Goal: Task Accomplishment & Management: Use online tool/utility

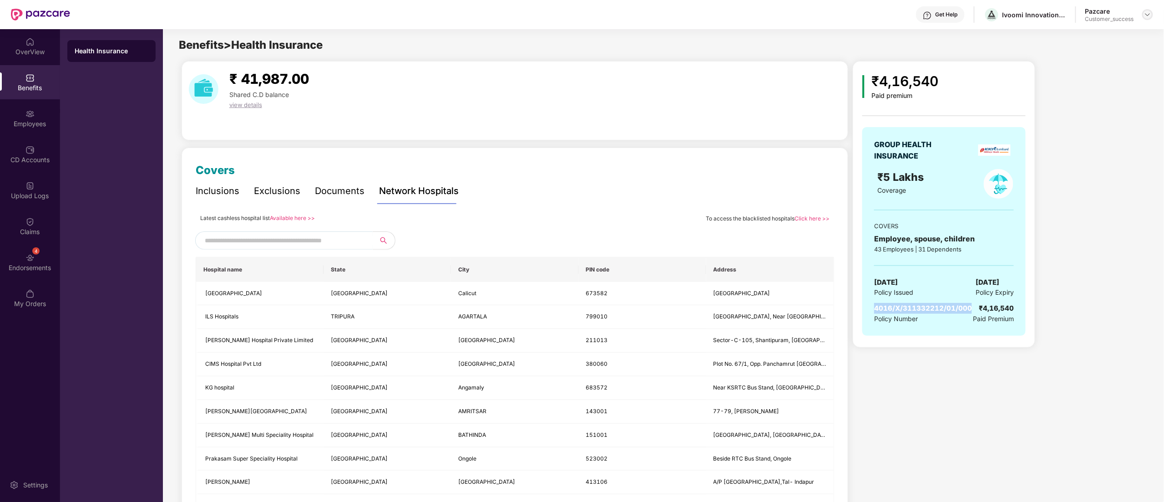
click at [1149, 15] on img at bounding box center [1147, 14] width 7 height 7
click at [1095, 38] on div "Switch to partner view" at bounding box center [1105, 36] width 118 height 18
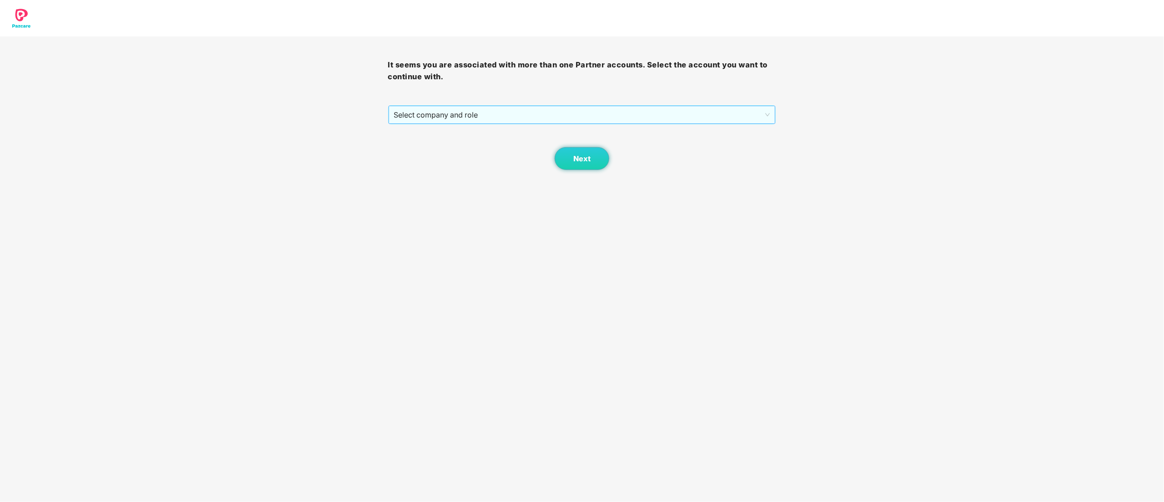
click at [417, 117] on span "Select company and role" at bounding box center [582, 114] width 376 height 17
click at [419, 143] on div "Pazcare - CUSTOMER_SUCCESS" at bounding box center [582, 147] width 377 height 10
click at [585, 152] on button "Next" at bounding box center [582, 158] width 55 height 23
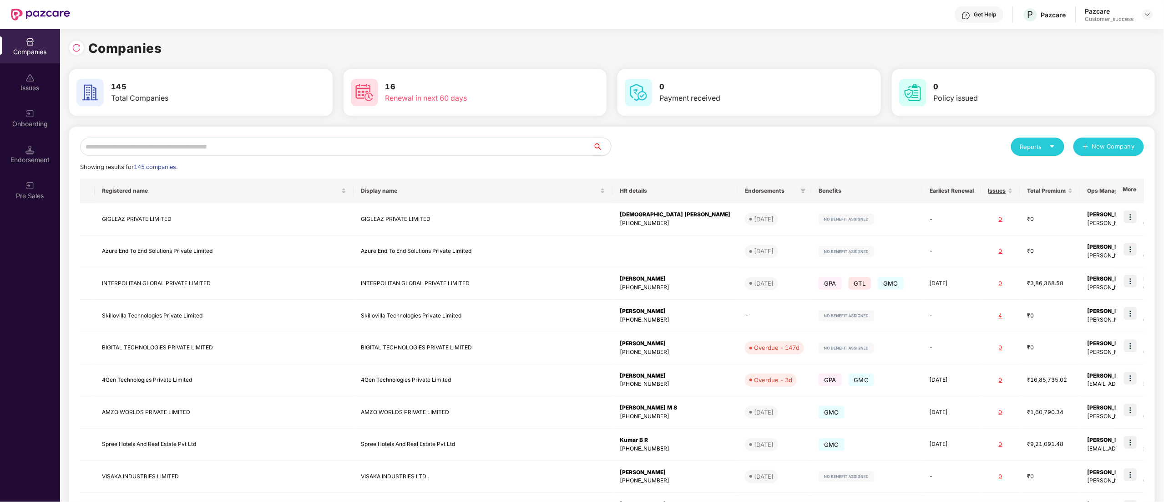
click at [185, 147] on input "text" at bounding box center [336, 146] width 513 height 18
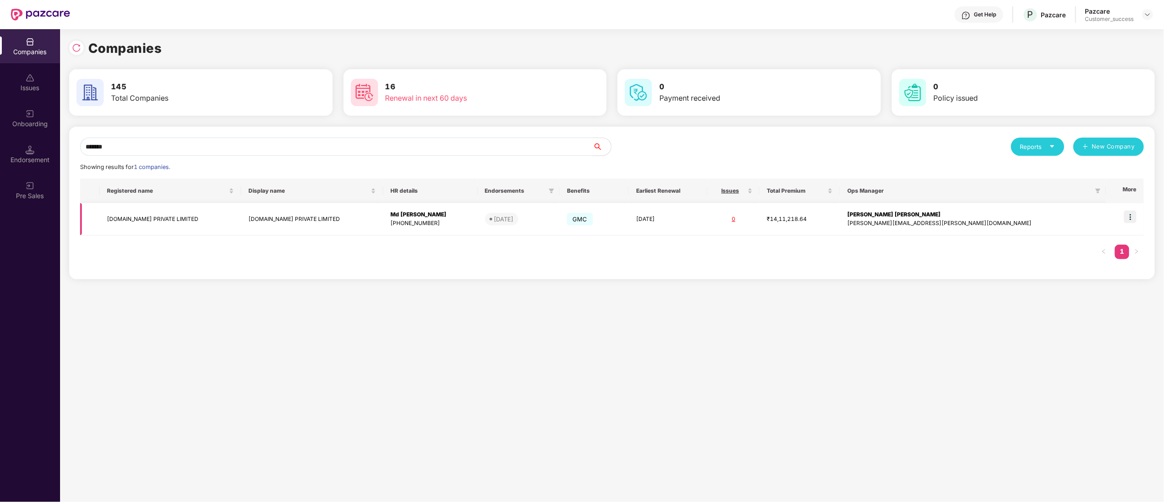
type input "*******"
click at [1133, 213] on img at bounding box center [1130, 216] width 13 height 13
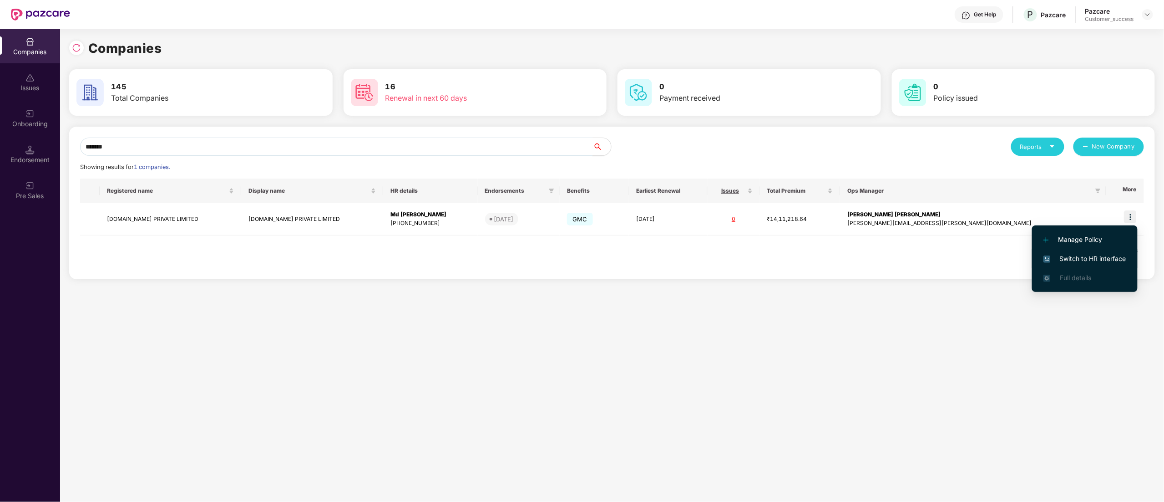
click at [1109, 258] on span "Switch to HR interface" at bounding box center [1085, 259] width 83 height 10
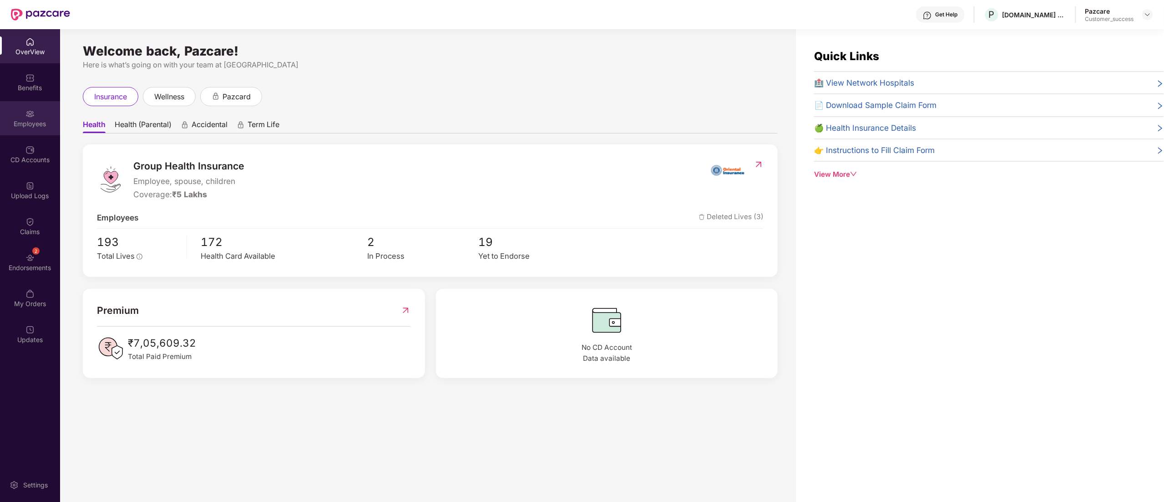
click at [27, 117] on img at bounding box center [29, 113] width 9 height 9
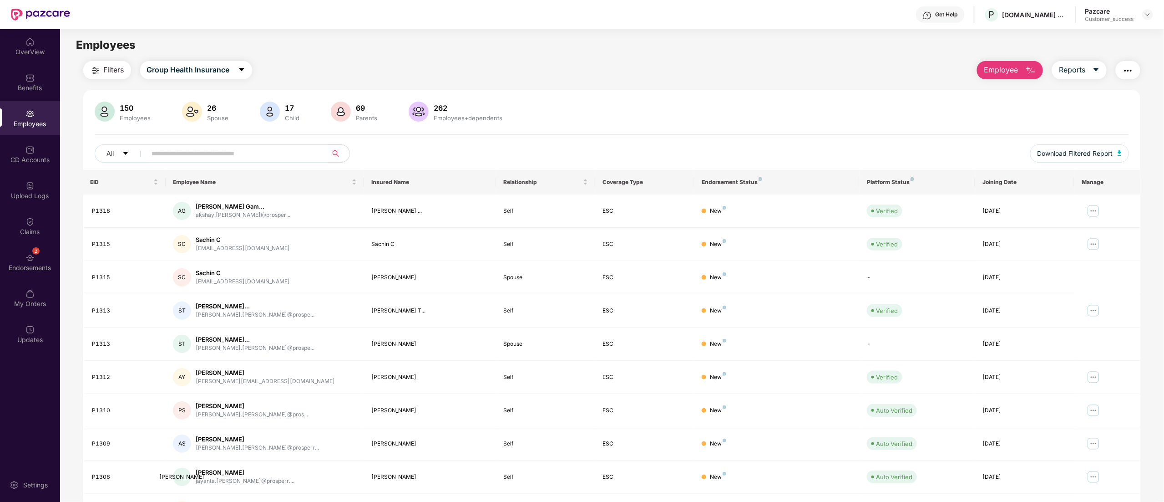
click at [283, 147] on input "text" at bounding box center [233, 154] width 163 height 14
paste input "*****"
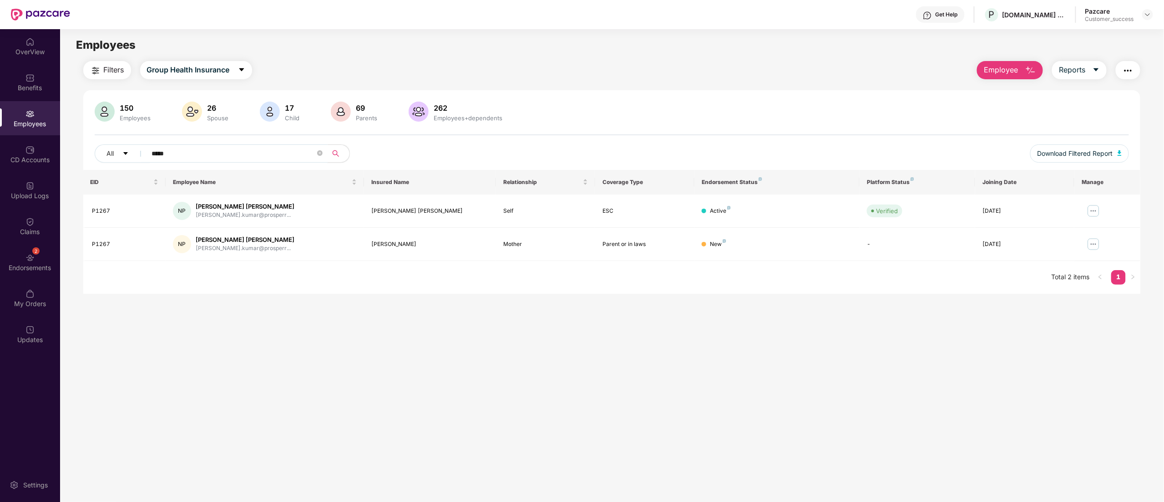
type input "*****"
click at [316, 156] on span "*****" at bounding box center [234, 153] width 187 height 18
click at [319, 154] on icon "close-circle" at bounding box center [319, 152] width 5 height 5
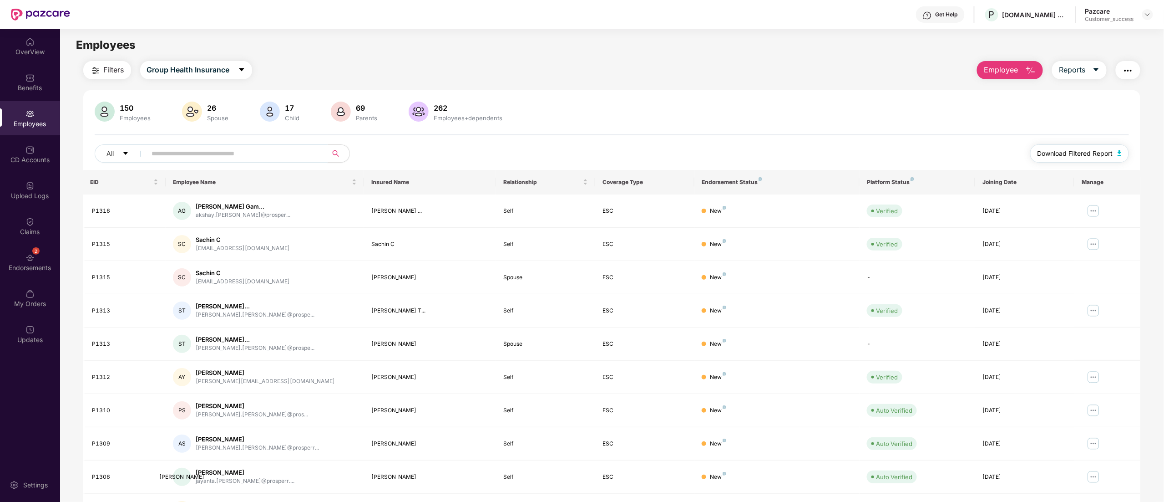
click at [1093, 153] on span "Download Filtered Report" at bounding box center [1076, 153] width 76 height 10
click at [987, 32] on div "[DOMAIN_NAME] PRIVATE LIMITED" at bounding box center [1037, 32] width 106 height 15
click at [990, 32] on div "[DOMAIN_NAME] PRIVATE LIMITED" at bounding box center [1037, 32] width 106 height 15
click at [991, 32] on div "[DOMAIN_NAME] PRIVATE LIMITED" at bounding box center [1037, 32] width 106 height 15
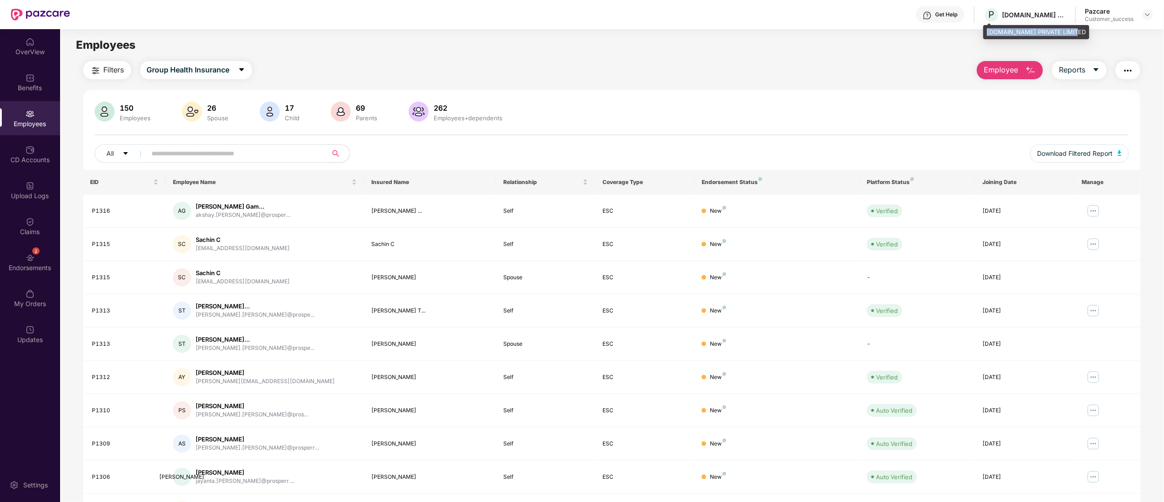
click at [991, 32] on div "[DOMAIN_NAME] PRIVATE LIMITED" at bounding box center [1037, 32] width 106 height 15
copy div "[DOMAIN_NAME] PRIVATE LIMITED"
click at [1148, 16] on img at bounding box center [1147, 14] width 7 height 7
click at [1102, 33] on div "Switch to partner view" at bounding box center [1105, 36] width 118 height 18
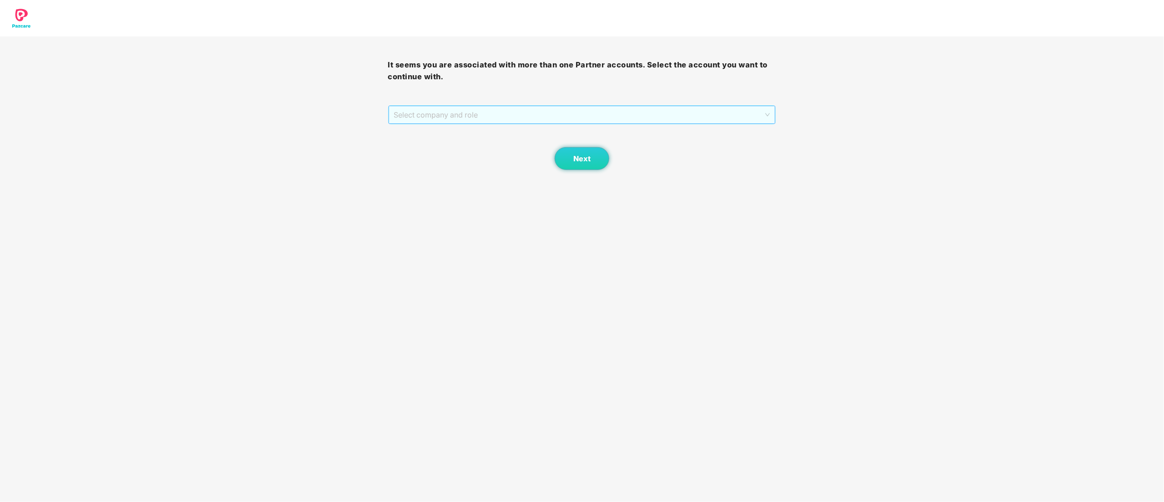
click at [424, 109] on span "Select company and role" at bounding box center [582, 114] width 376 height 17
drag, startPoint x: 422, startPoint y: 146, endPoint x: 427, endPoint y: 147, distance: 5.8
click at [422, 147] on div "Pazcare - CUSTOMER_SUCCESS" at bounding box center [582, 147] width 377 height 10
click at [576, 160] on span "Next" at bounding box center [582, 158] width 17 height 9
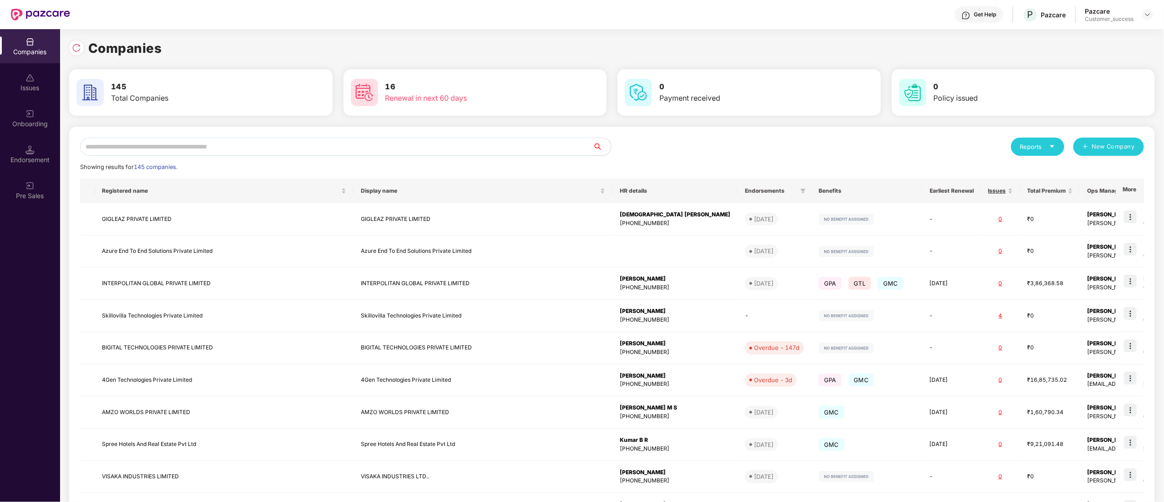
click at [219, 145] on input "text" at bounding box center [336, 146] width 513 height 18
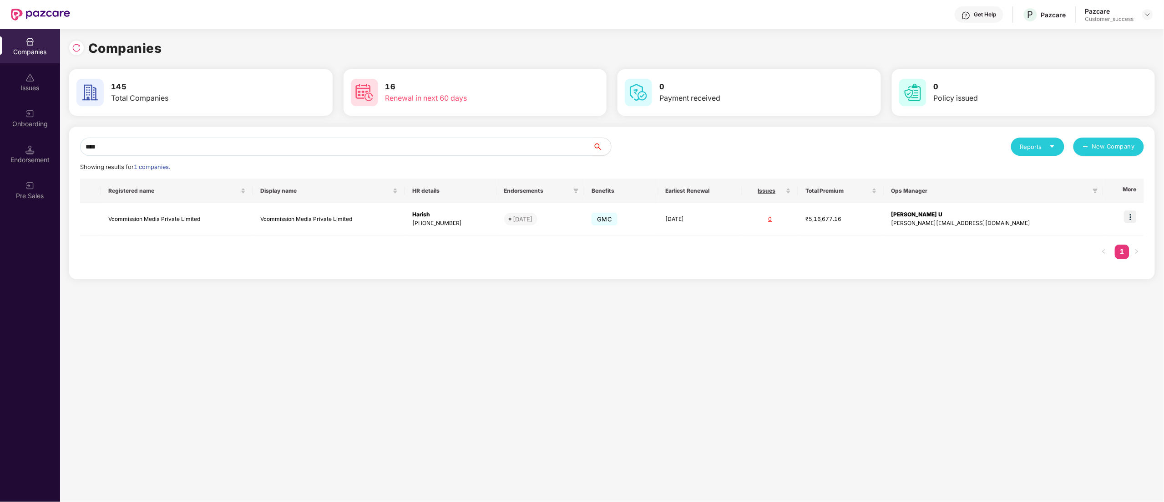
type input "****"
click at [0, 117] on div "Companies Issues Onboarding Endorsement Pre Sales Companies 145 Total Companies…" at bounding box center [582, 265] width 1164 height 473
